Goal: Task Accomplishment & Management: Manage account settings

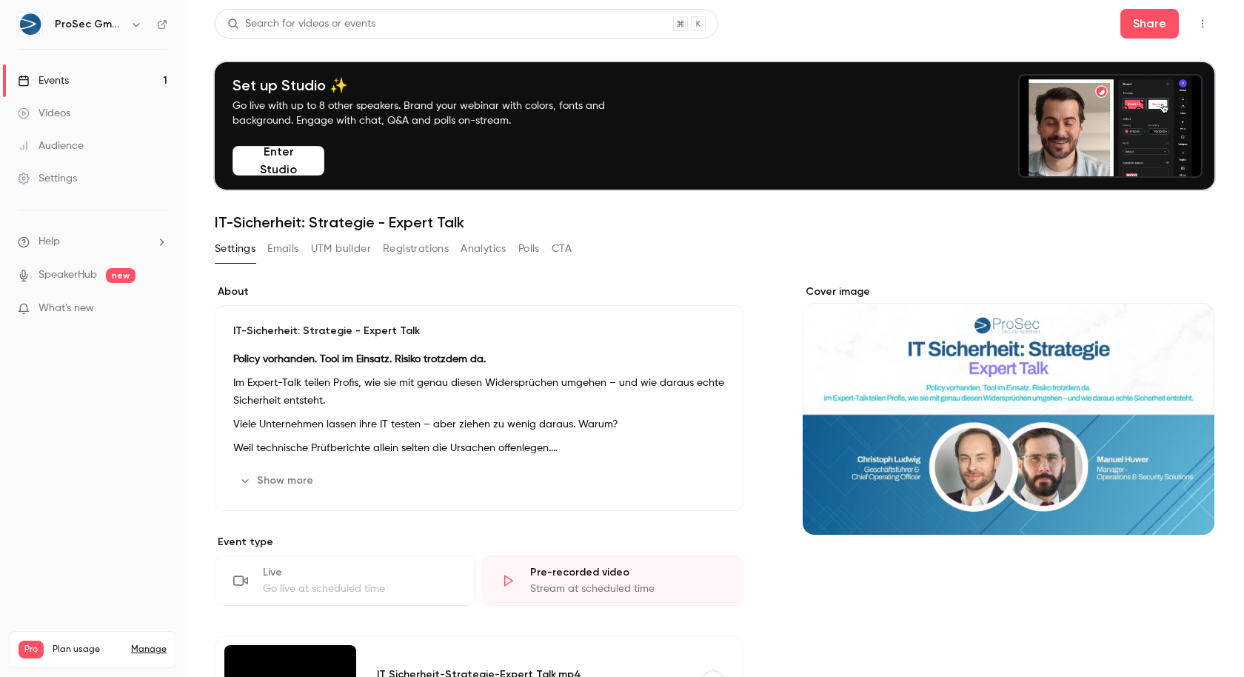
scroll to position [21, 0]
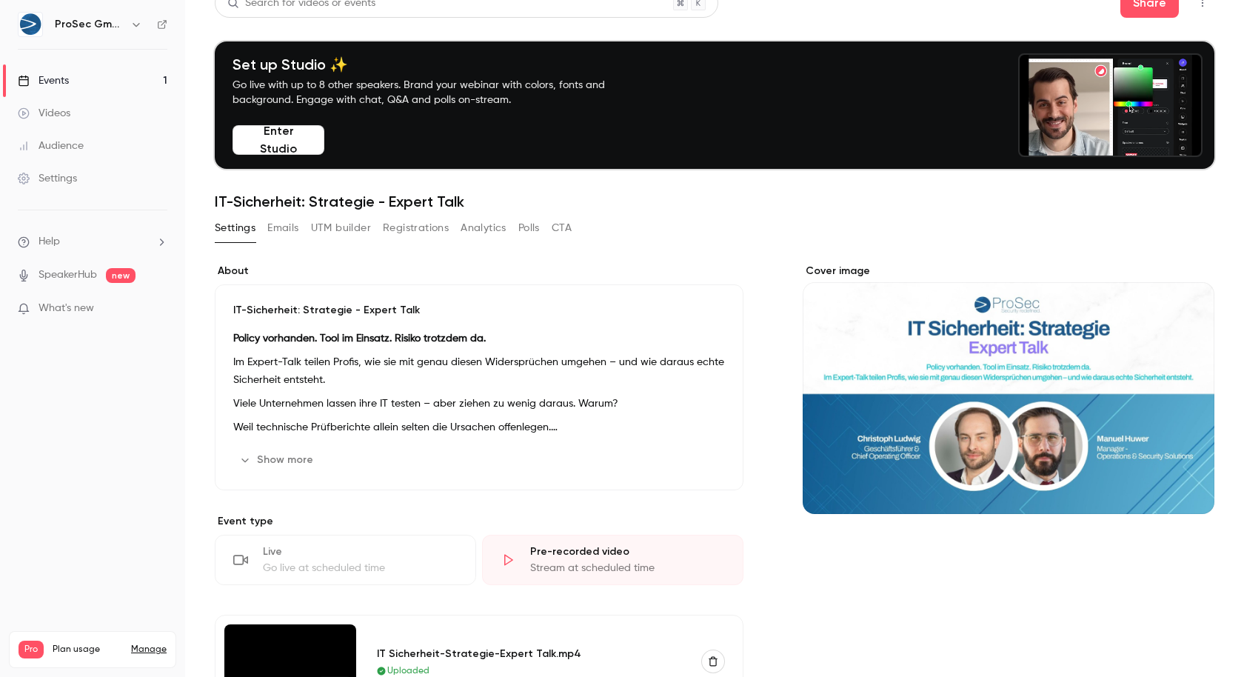
click at [121, 85] on link "Events 1" at bounding box center [92, 80] width 185 height 33
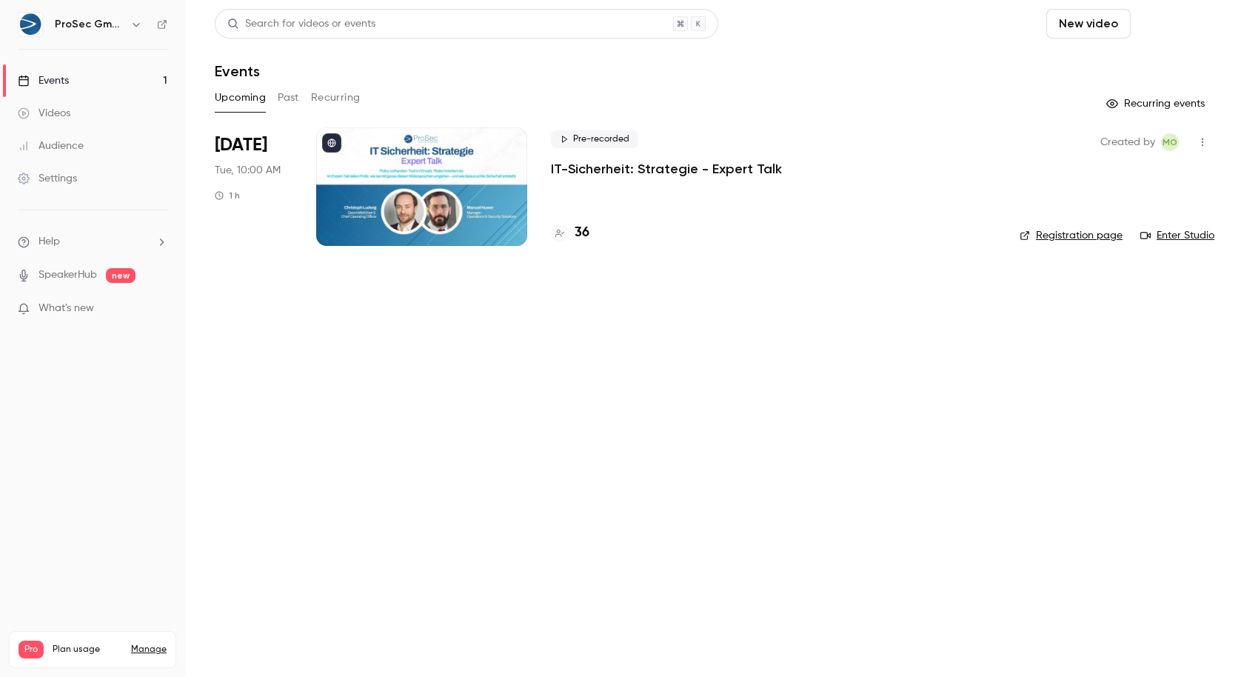
click at [1159, 36] on button "Schedule" at bounding box center [1175, 24] width 78 height 30
click at [1128, 64] on div "One time event" at bounding box center [1146, 64] width 113 height 15
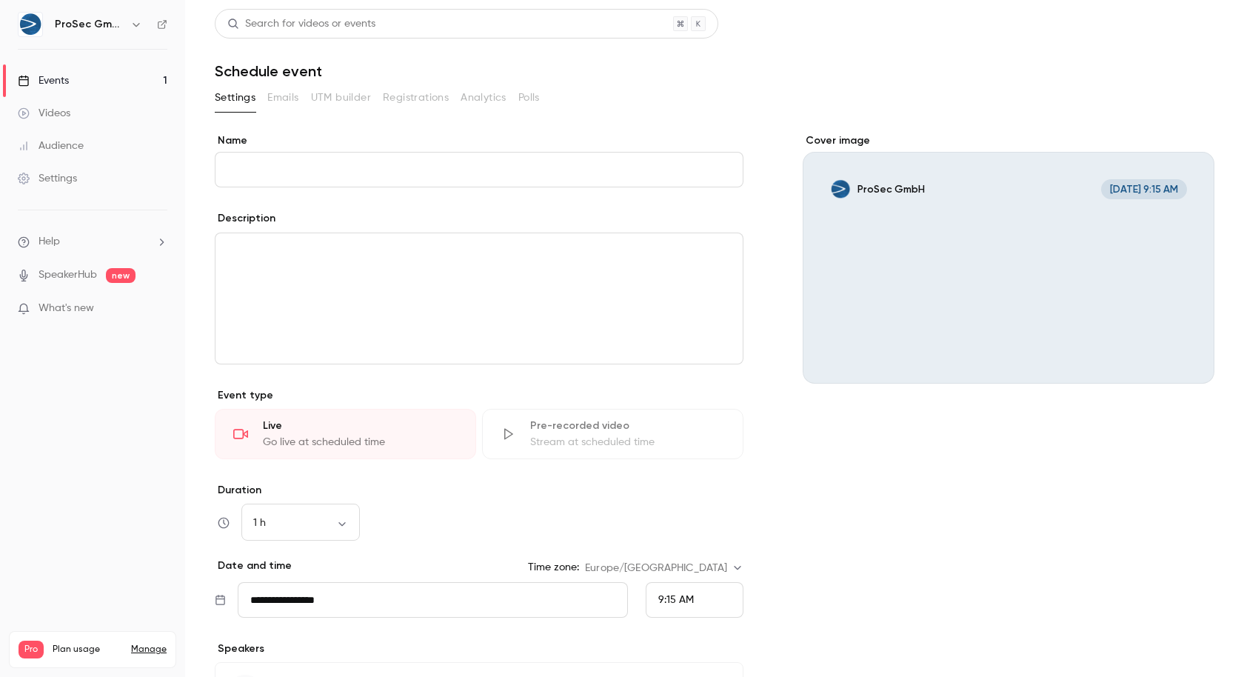
click at [386, 157] on input "Name" at bounding box center [479, 170] width 529 height 36
type input "**********"
click at [368, 266] on div "editor" at bounding box center [478, 298] width 527 height 130
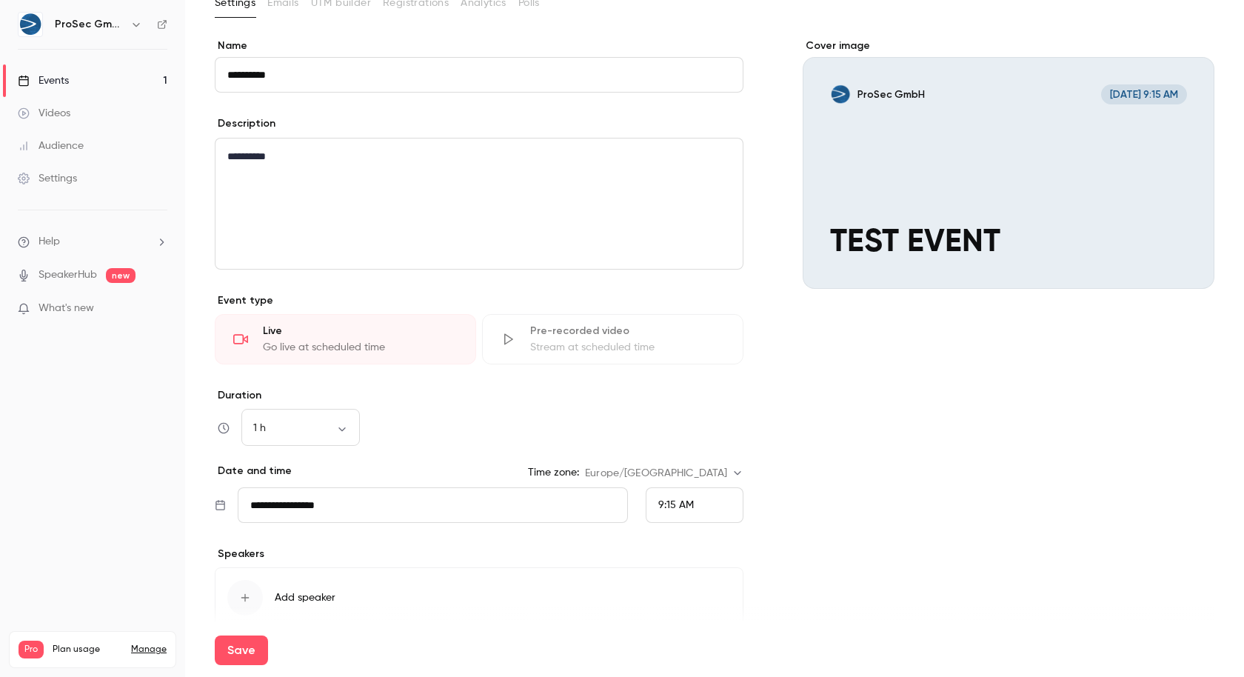
scroll to position [110, 0]
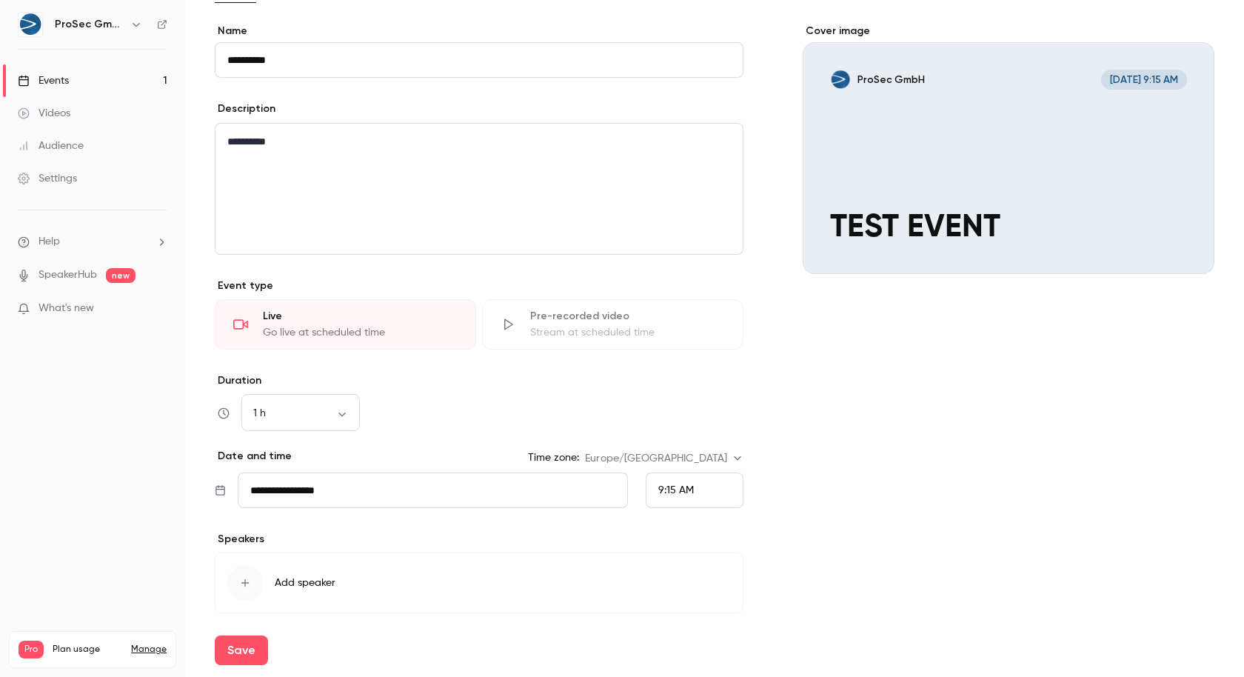
click at [554, 320] on div "Pre-recorded video" at bounding box center [627, 316] width 195 height 15
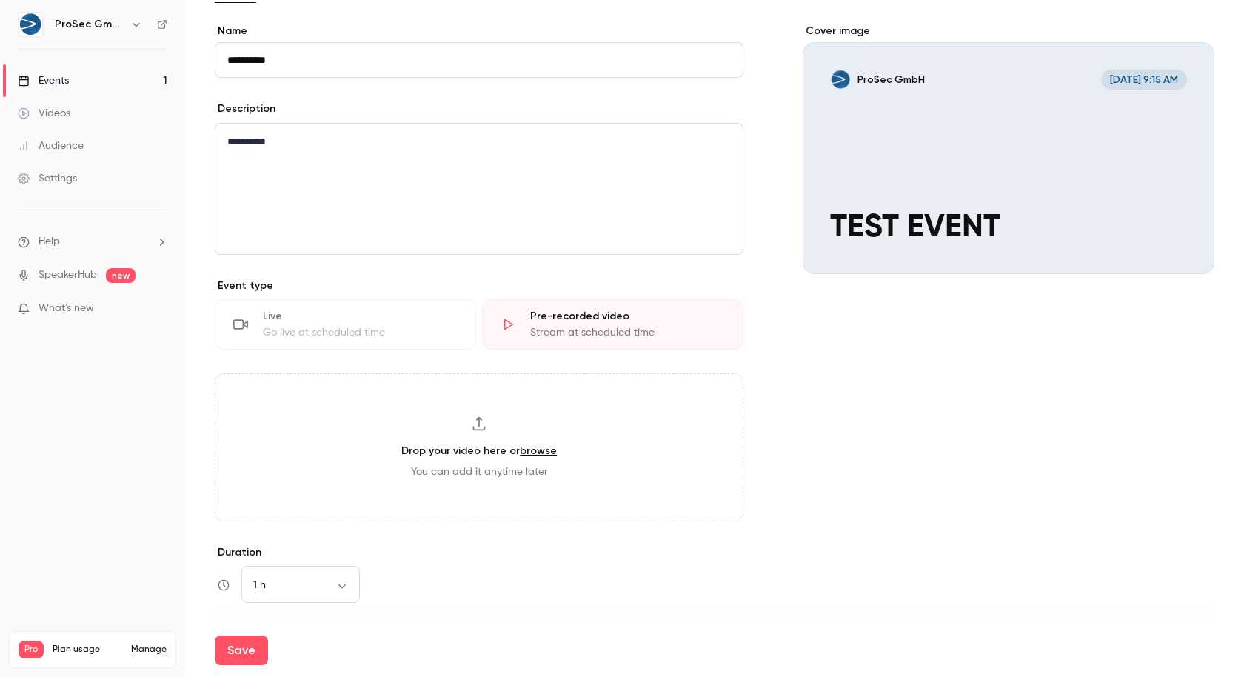
click at [489, 390] on div "Drop your video here or browse You can add it anytime later" at bounding box center [479, 447] width 529 height 148
type input "**********"
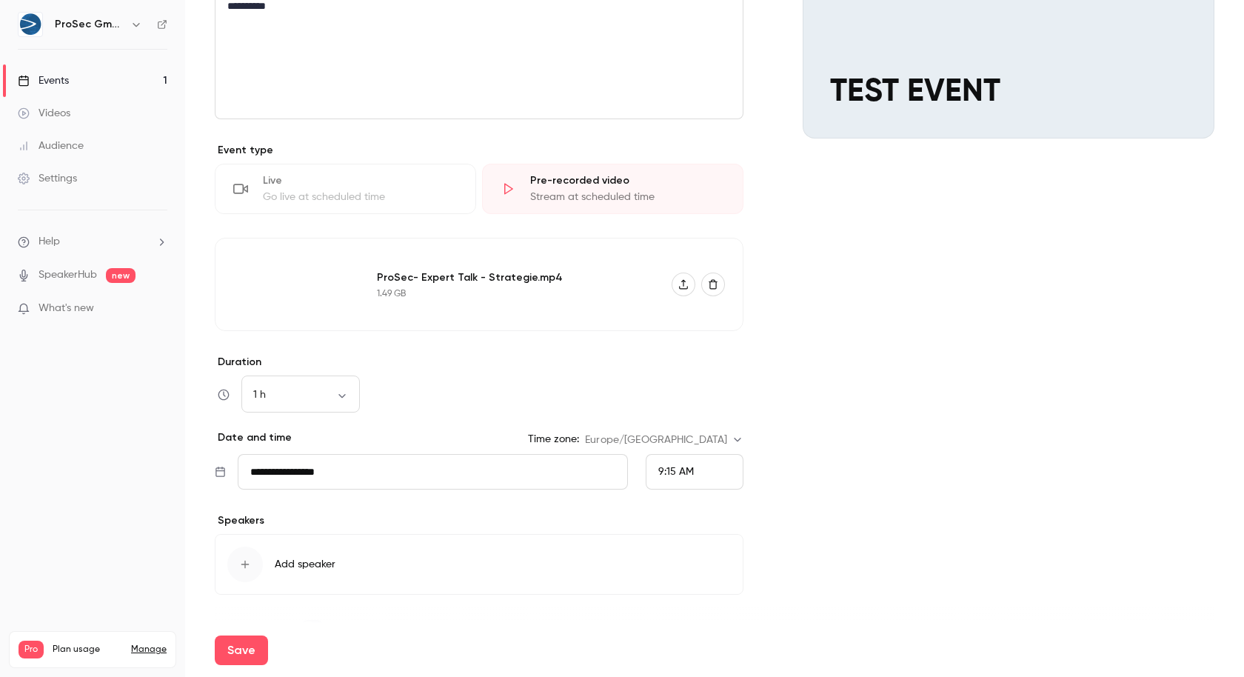
scroll to position [251, 0]
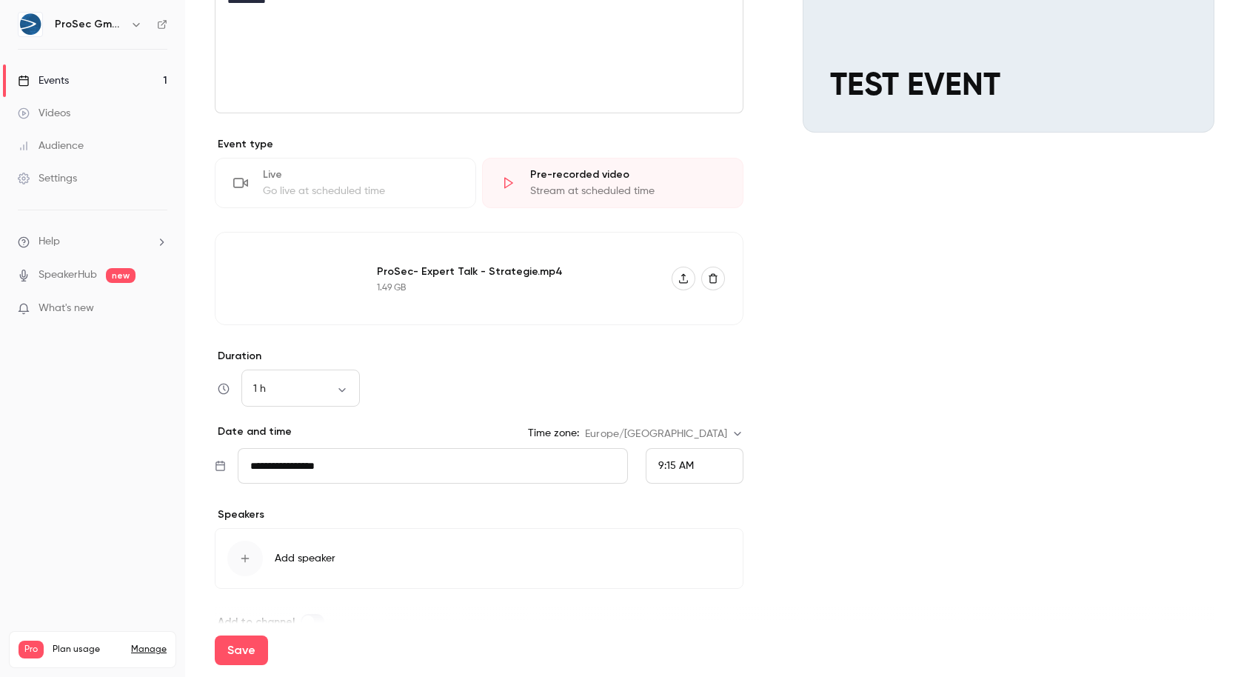
click at [702, 448] on div "9:15 AM" at bounding box center [694, 466] width 98 height 36
click at [698, 246] on div "11:30 AM" at bounding box center [687, 250] width 73 height 16
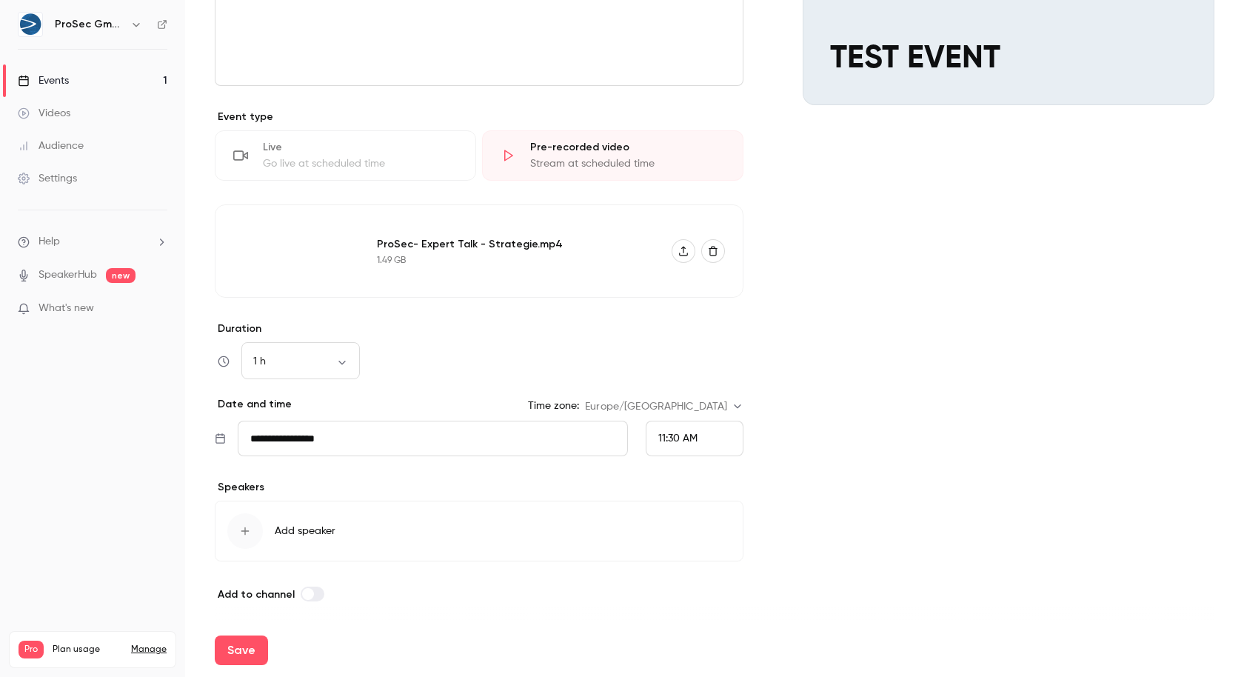
click at [438, 361] on div "1 h ** ​" at bounding box center [479, 361] width 529 height 36
click at [240, 642] on button "Save" at bounding box center [241, 650] width 53 height 30
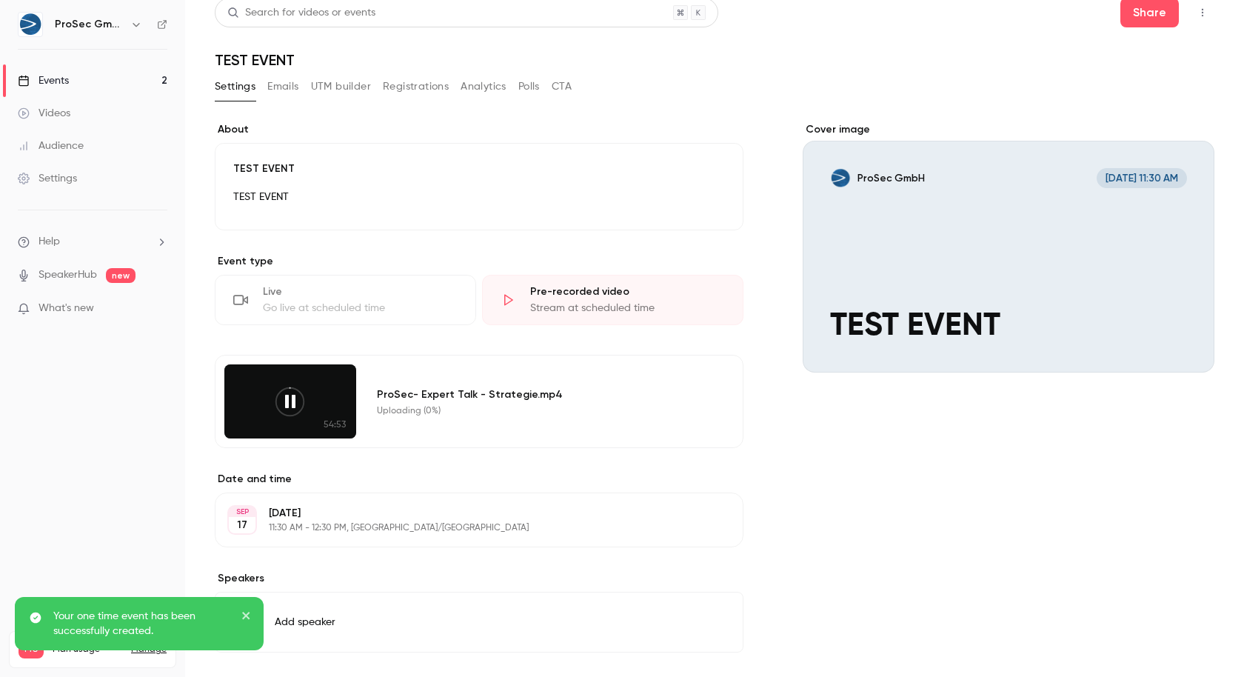
scroll to position [75, 0]
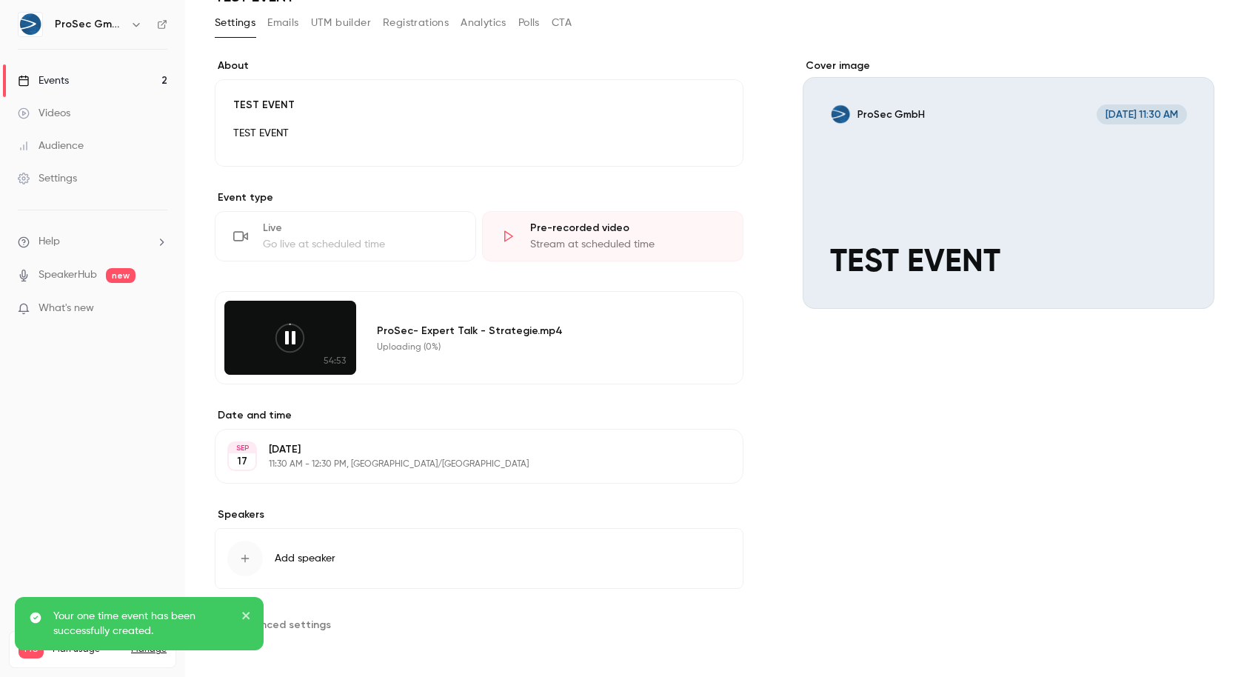
click at [298, 617] on span "Advanced settings" at bounding box center [282, 625] width 95 height 16
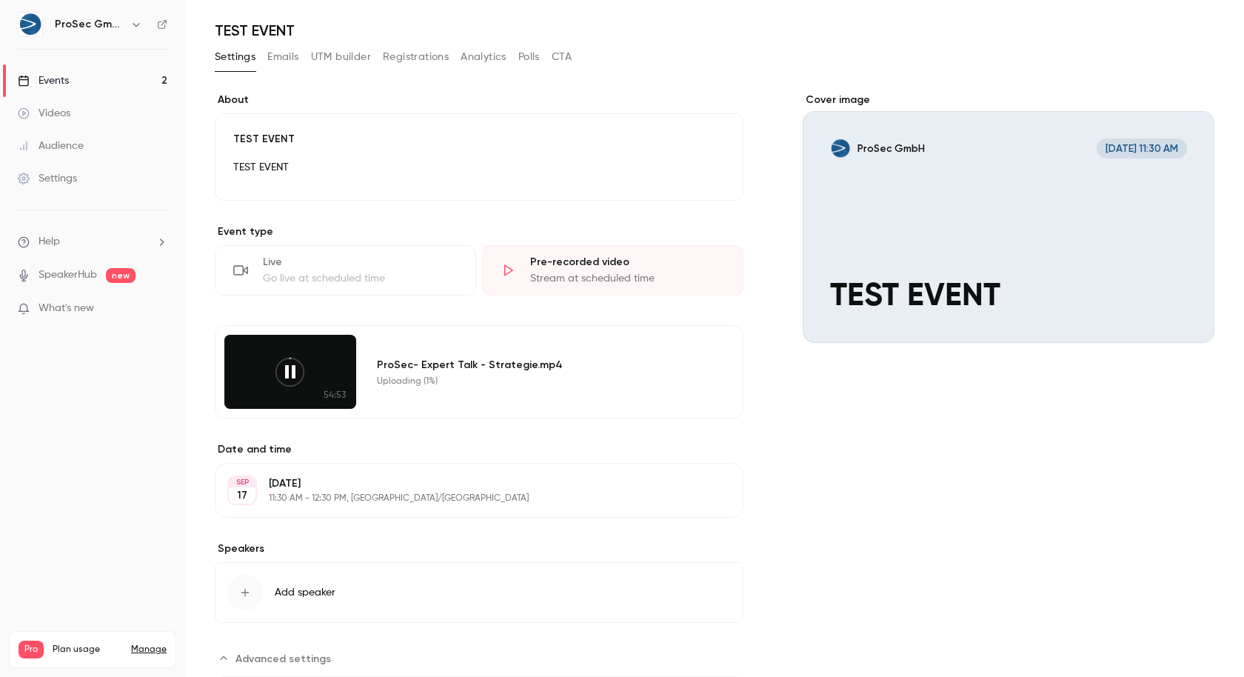
scroll to position [0, 0]
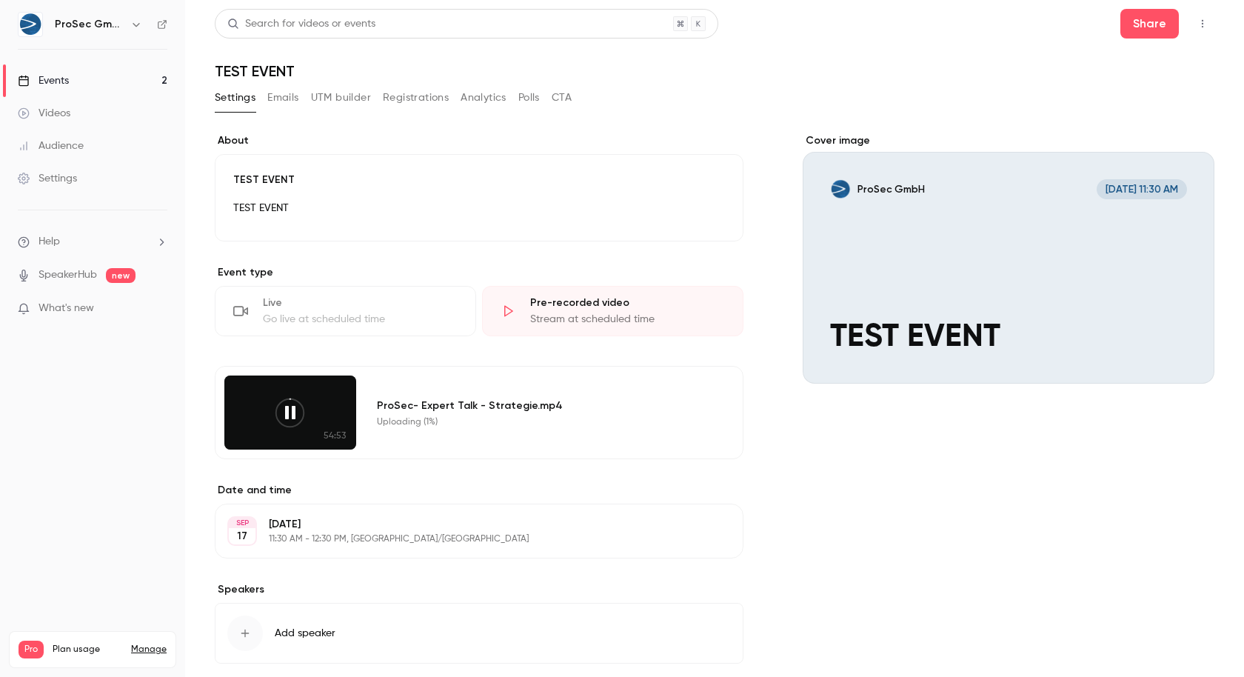
click at [279, 90] on button "Emails" at bounding box center [282, 98] width 31 height 24
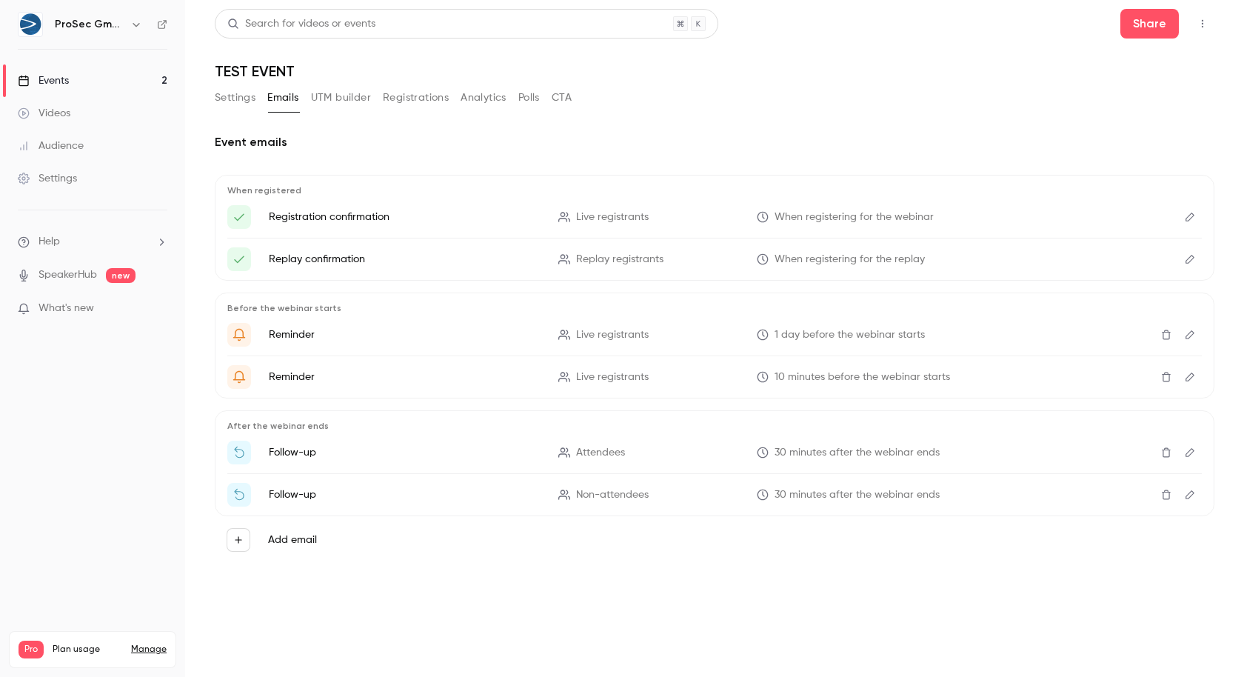
click at [1184, 219] on icon "Edit" at bounding box center [1190, 217] width 12 height 10
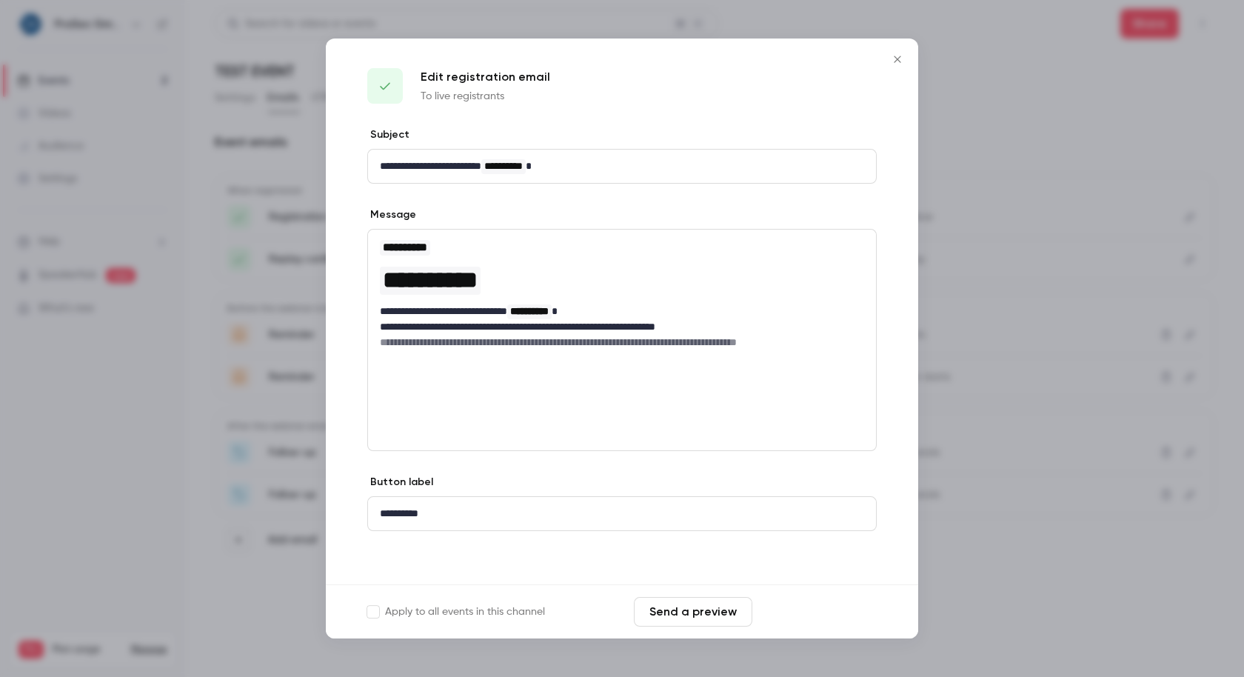
click at [781, 617] on button "Save changes" at bounding box center [817, 612] width 118 height 30
click at [893, 58] on icon "Close" at bounding box center [897, 59] width 18 height 12
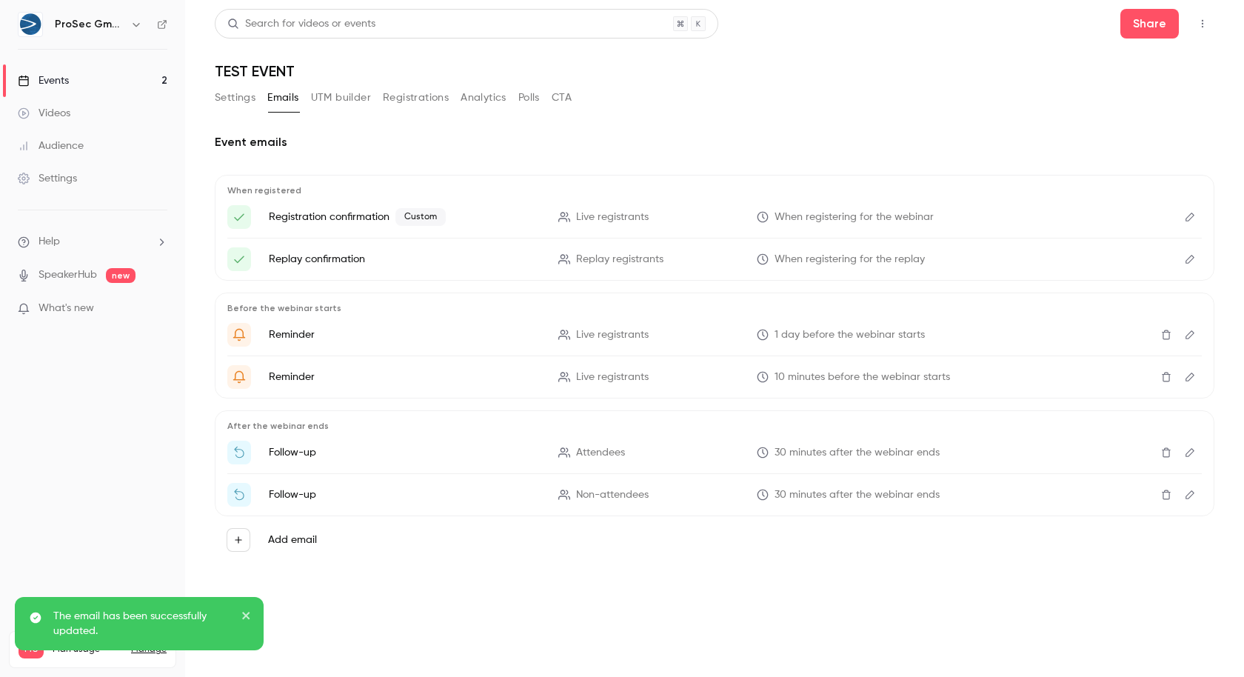
click at [1187, 259] on icon "Edit" at bounding box center [1189, 259] width 9 height 9
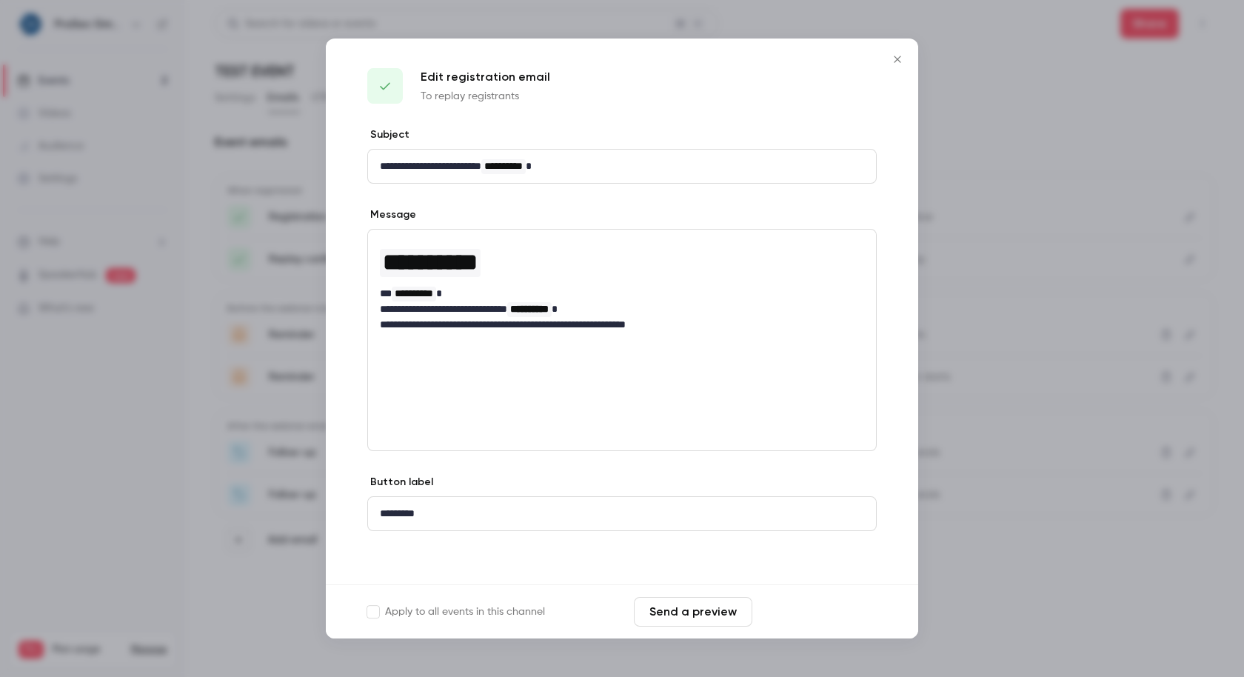
click at [805, 611] on button "Save changes" at bounding box center [817, 612] width 118 height 30
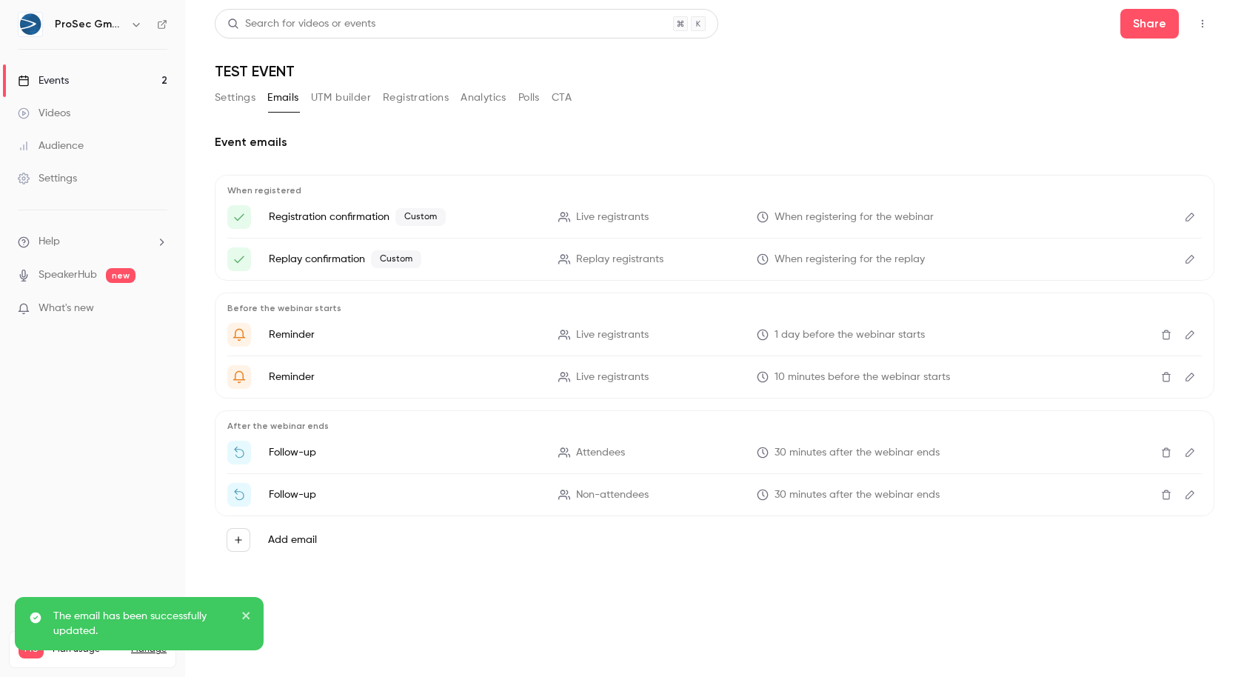
click at [1189, 335] on icon "Edit" at bounding box center [1190, 334] width 12 height 10
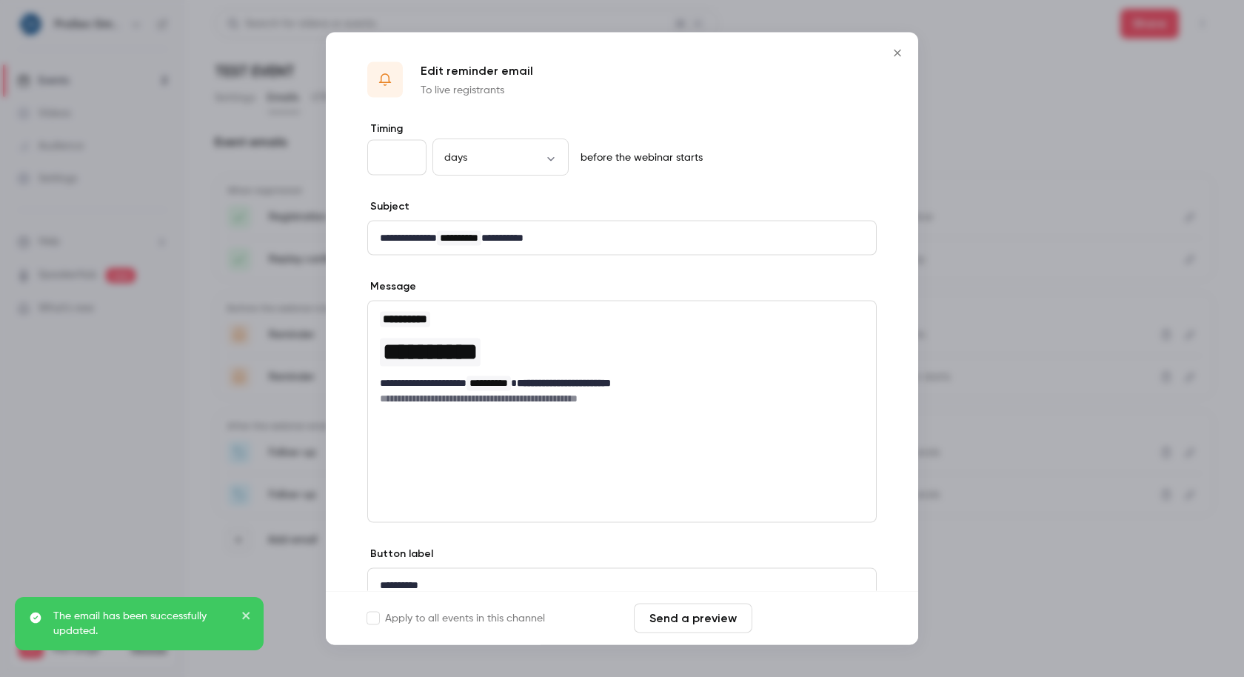
click at [822, 609] on button "Save changes" at bounding box center [817, 618] width 118 height 30
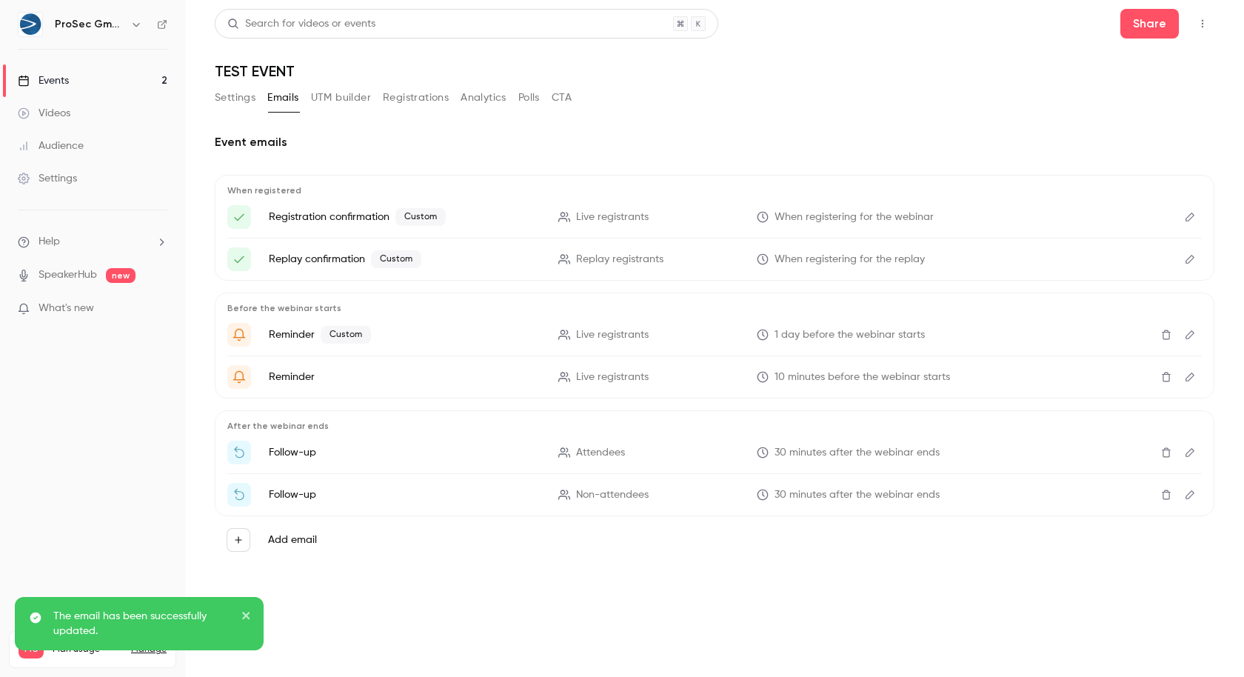
click at [1182, 372] on button "Edit" at bounding box center [1190, 377] width 24 height 24
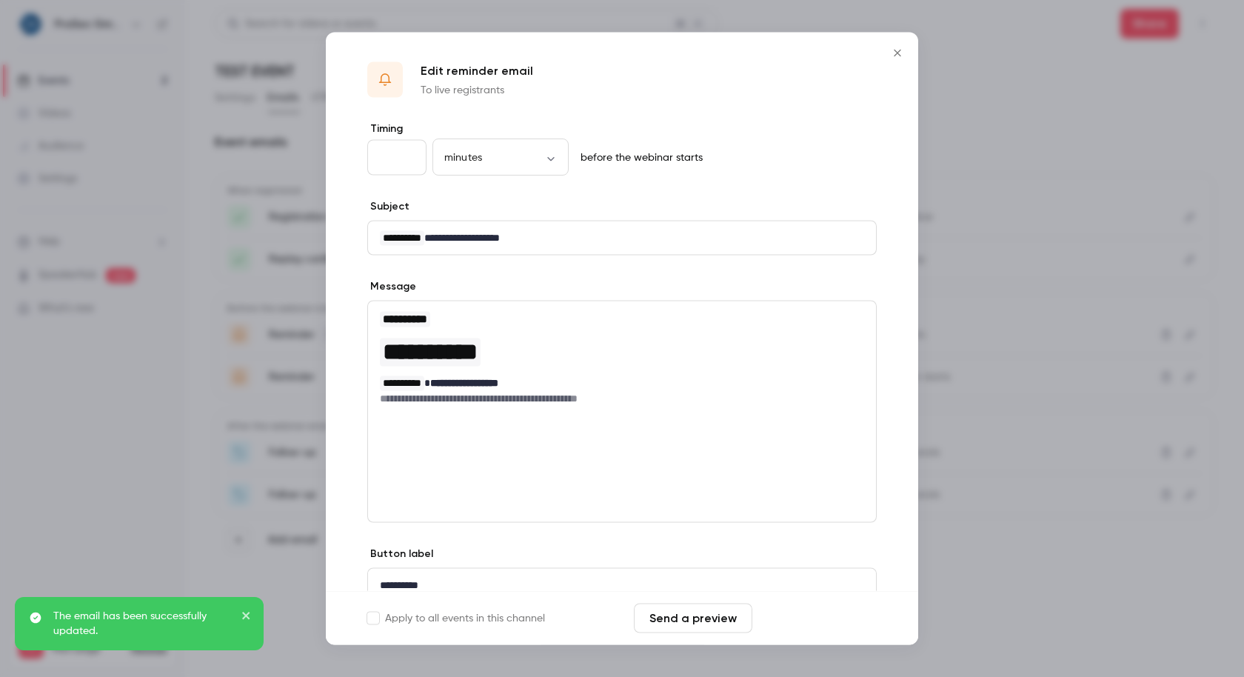
click at [794, 623] on button "Save changes" at bounding box center [817, 618] width 118 height 30
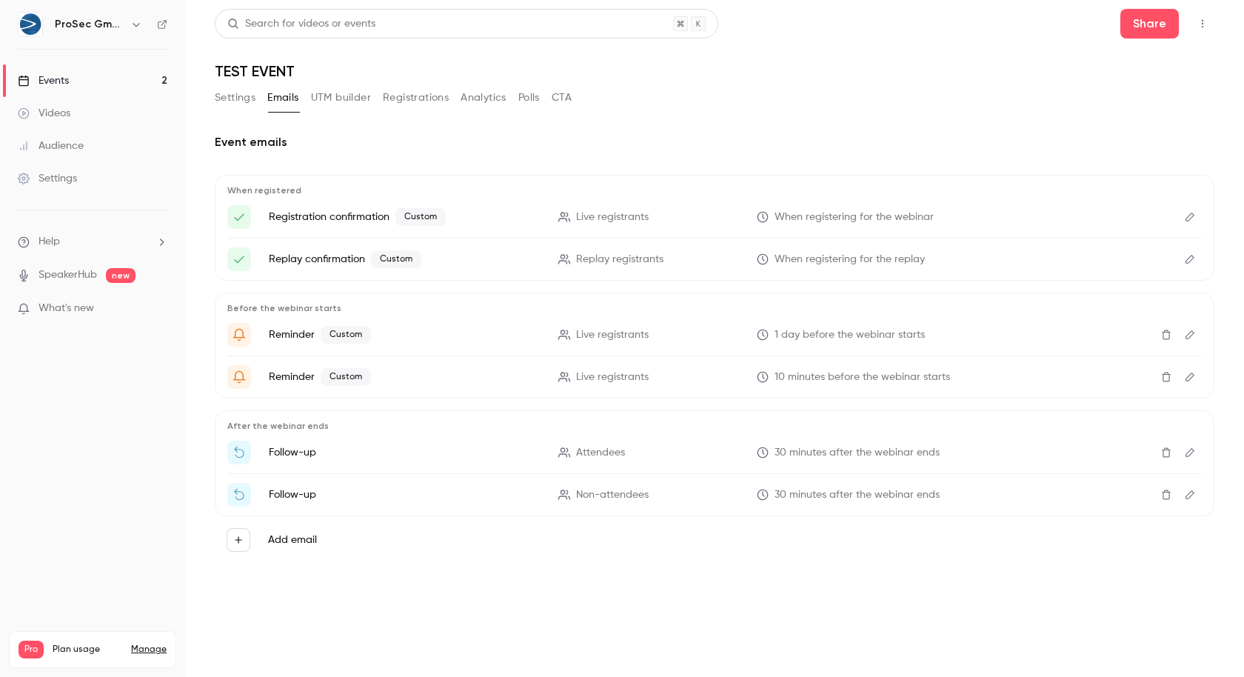
click at [71, 72] on link "Events 2" at bounding box center [92, 80] width 185 height 33
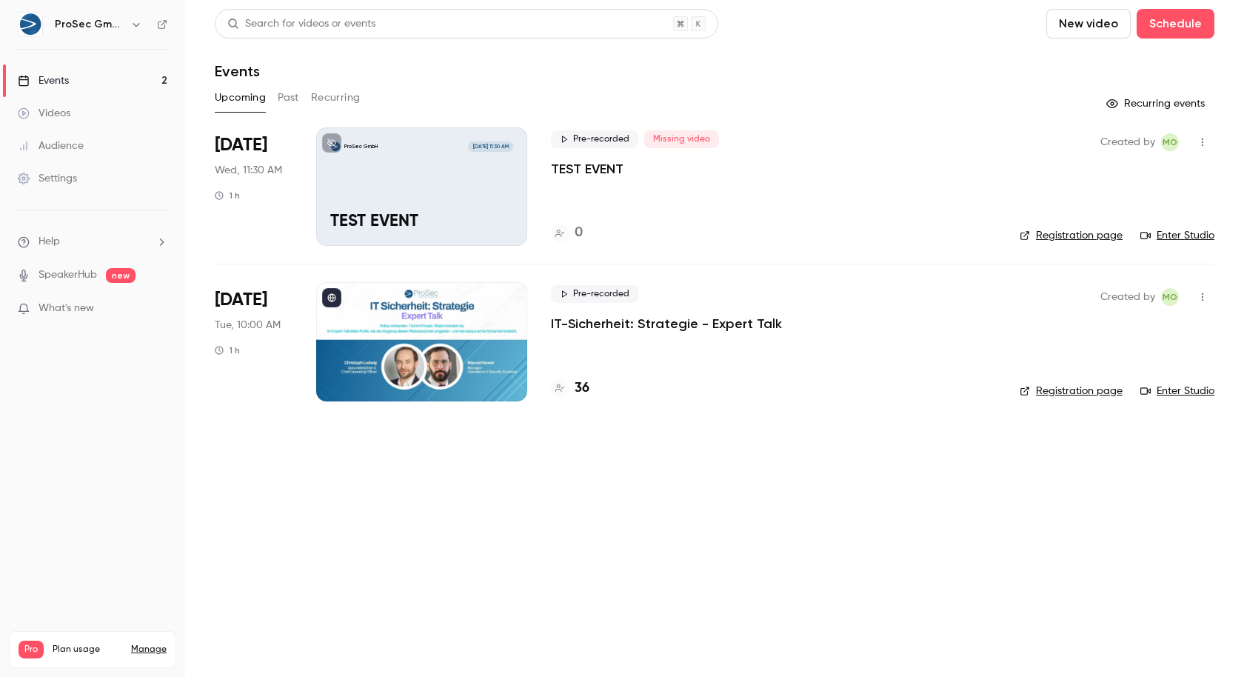
click at [594, 169] on p "TEST EVENT" at bounding box center [587, 169] width 73 height 18
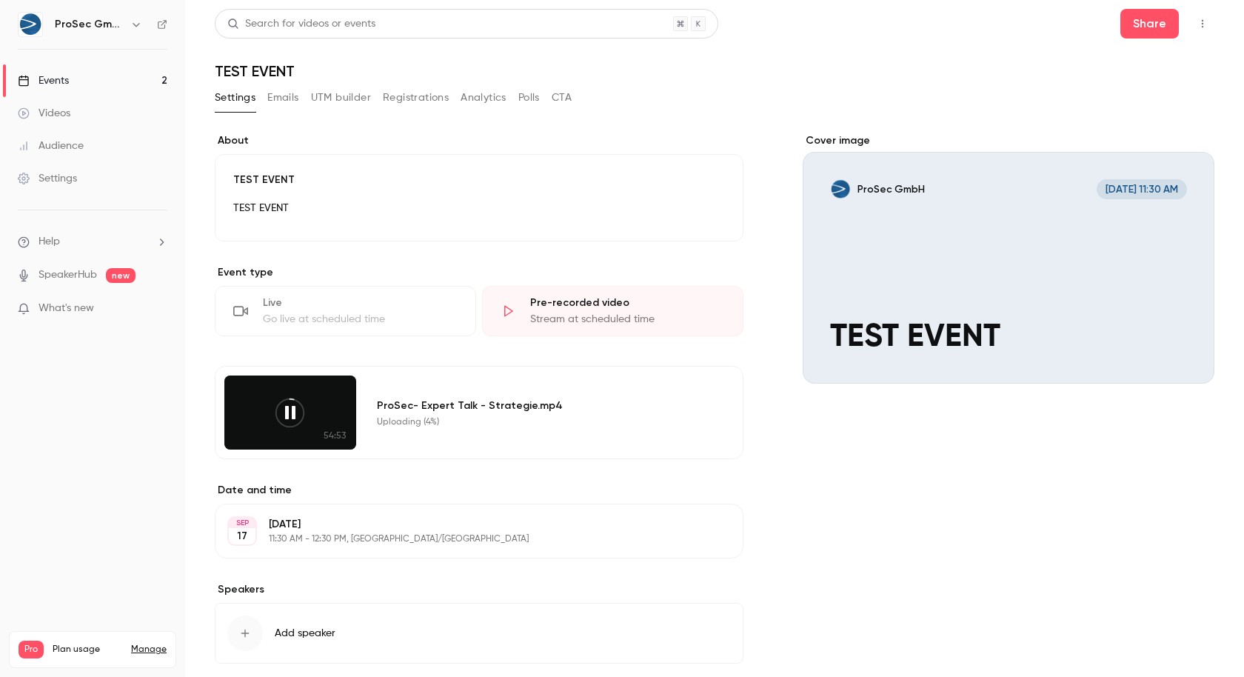
click at [436, 517] on p "[DATE]" at bounding box center [467, 524] width 396 height 15
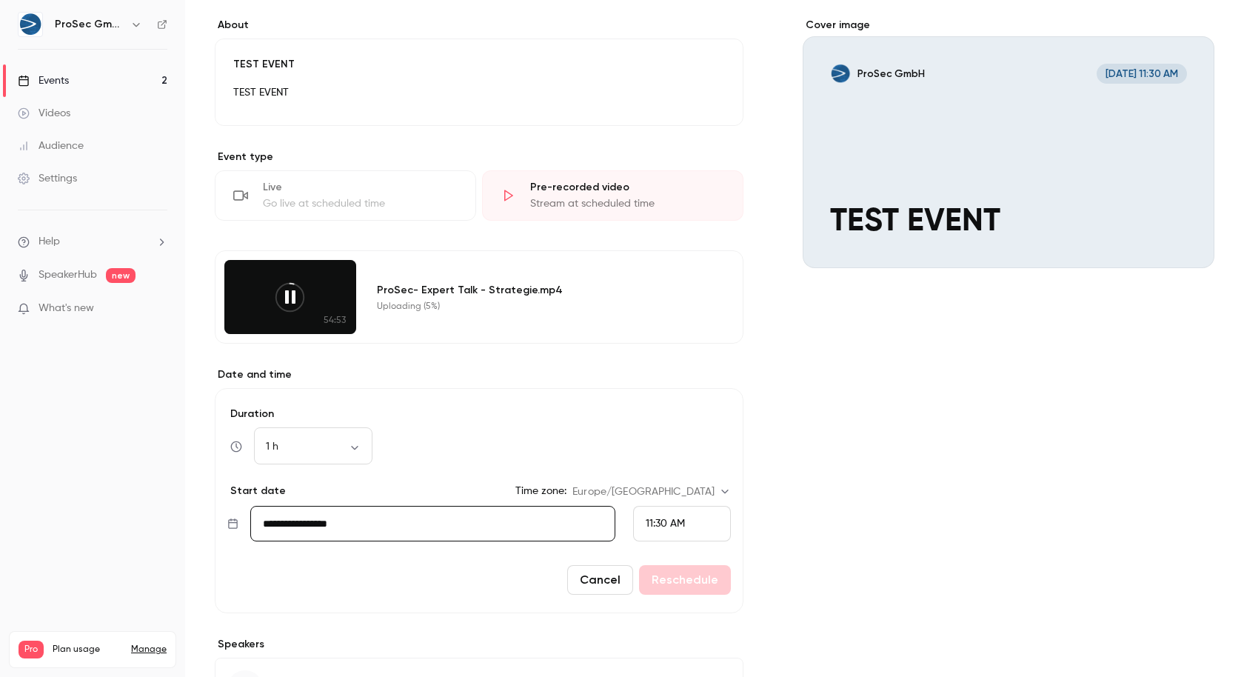
scroll to position [124, 0]
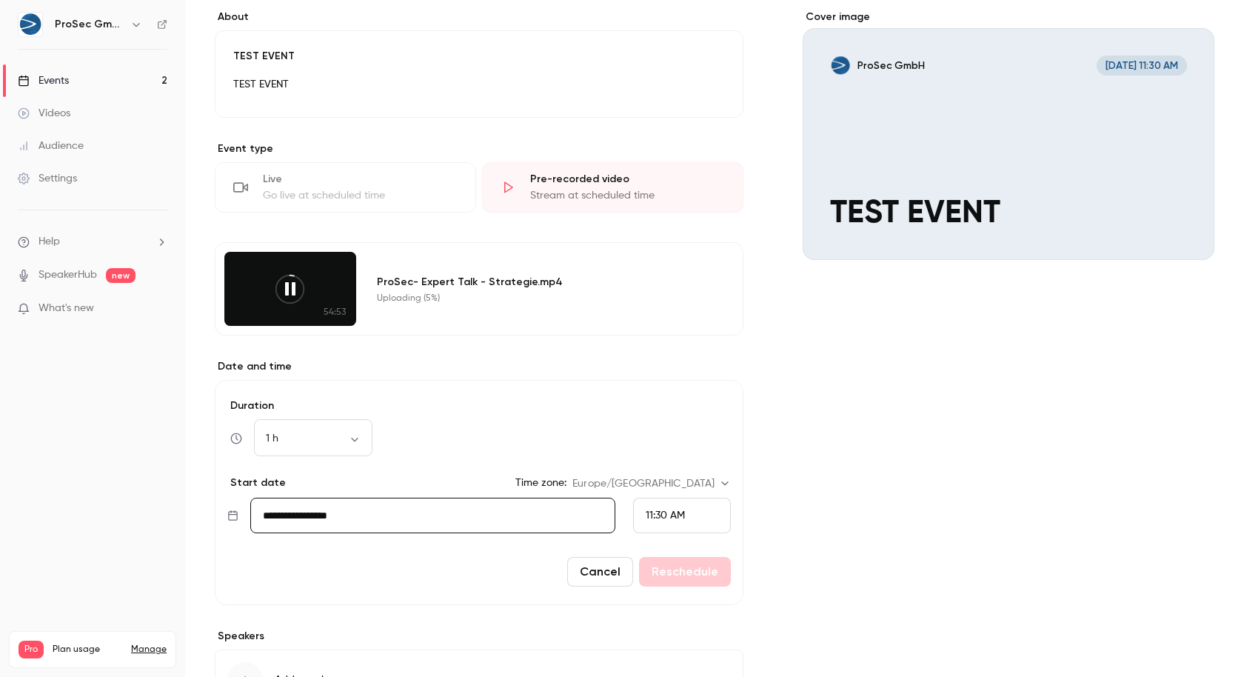
click at [696, 511] on div "11:30 AM" at bounding box center [682, 515] width 98 height 36
click at [685, 430] on li "12:00 PM" at bounding box center [675, 442] width 97 height 39
click at [687, 559] on button "Reschedule" at bounding box center [685, 572] width 92 height 30
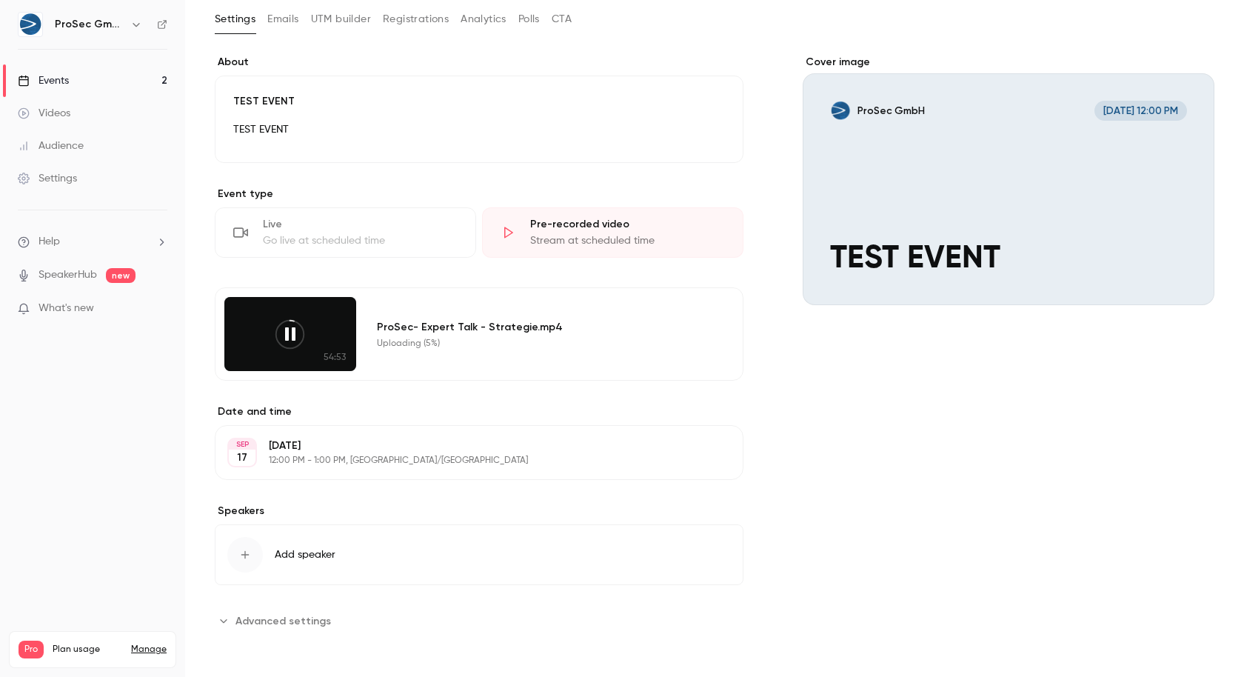
scroll to position [75, 0]
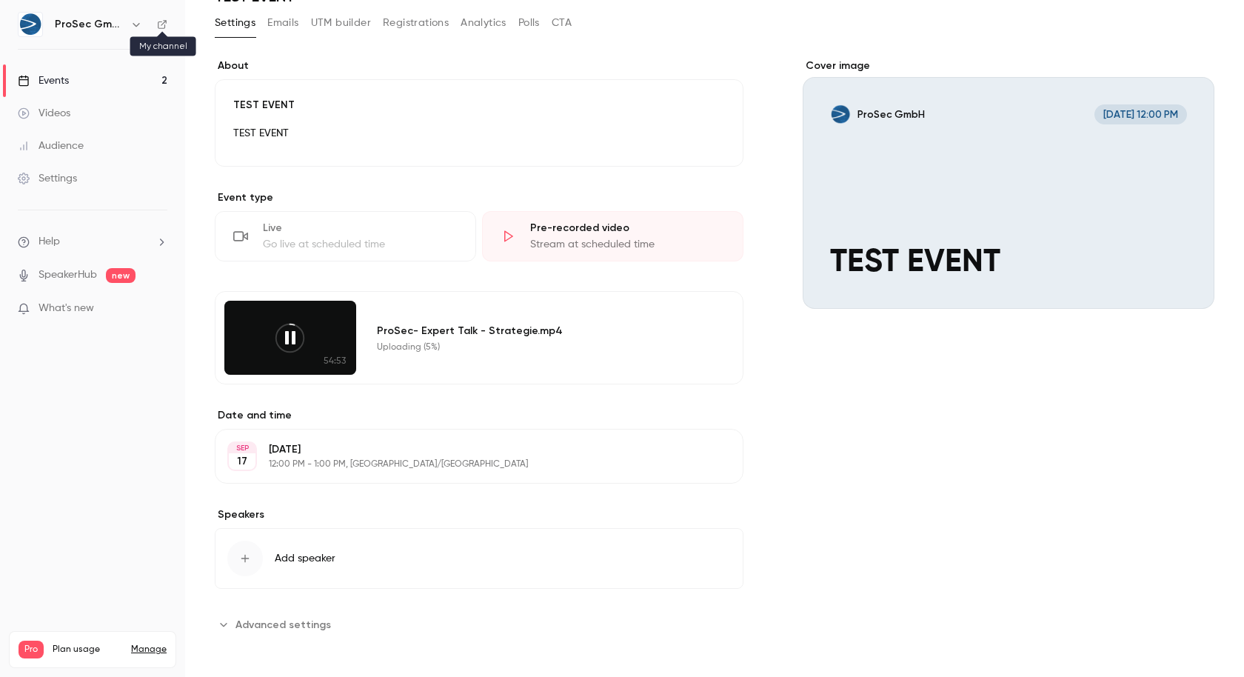
click at [157, 25] on icon at bounding box center [162, 24] width 10 height 10
